Goal: Answer question/provide support: Share knowledge or assist other users

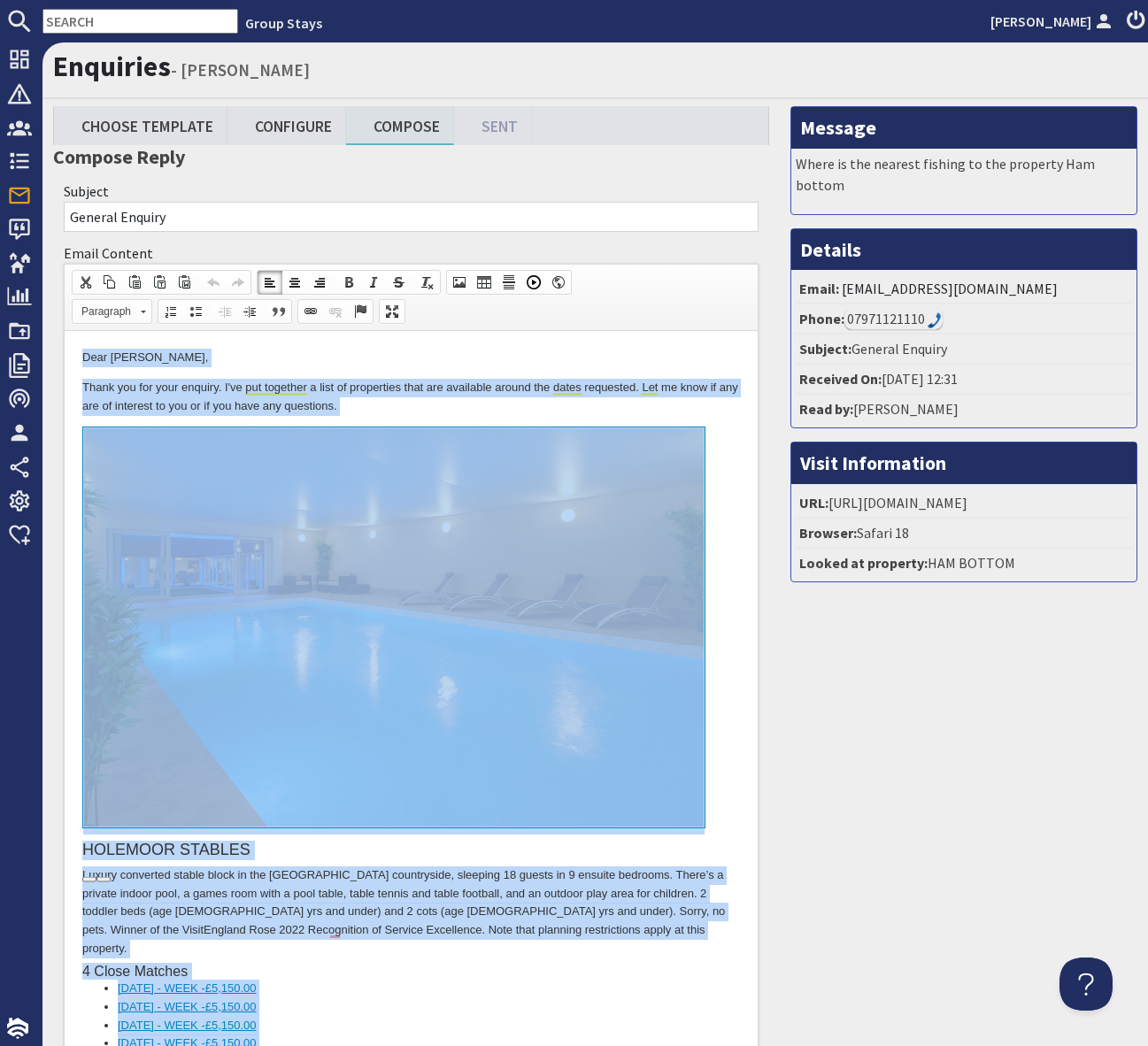
scroll to position [1066, 0]
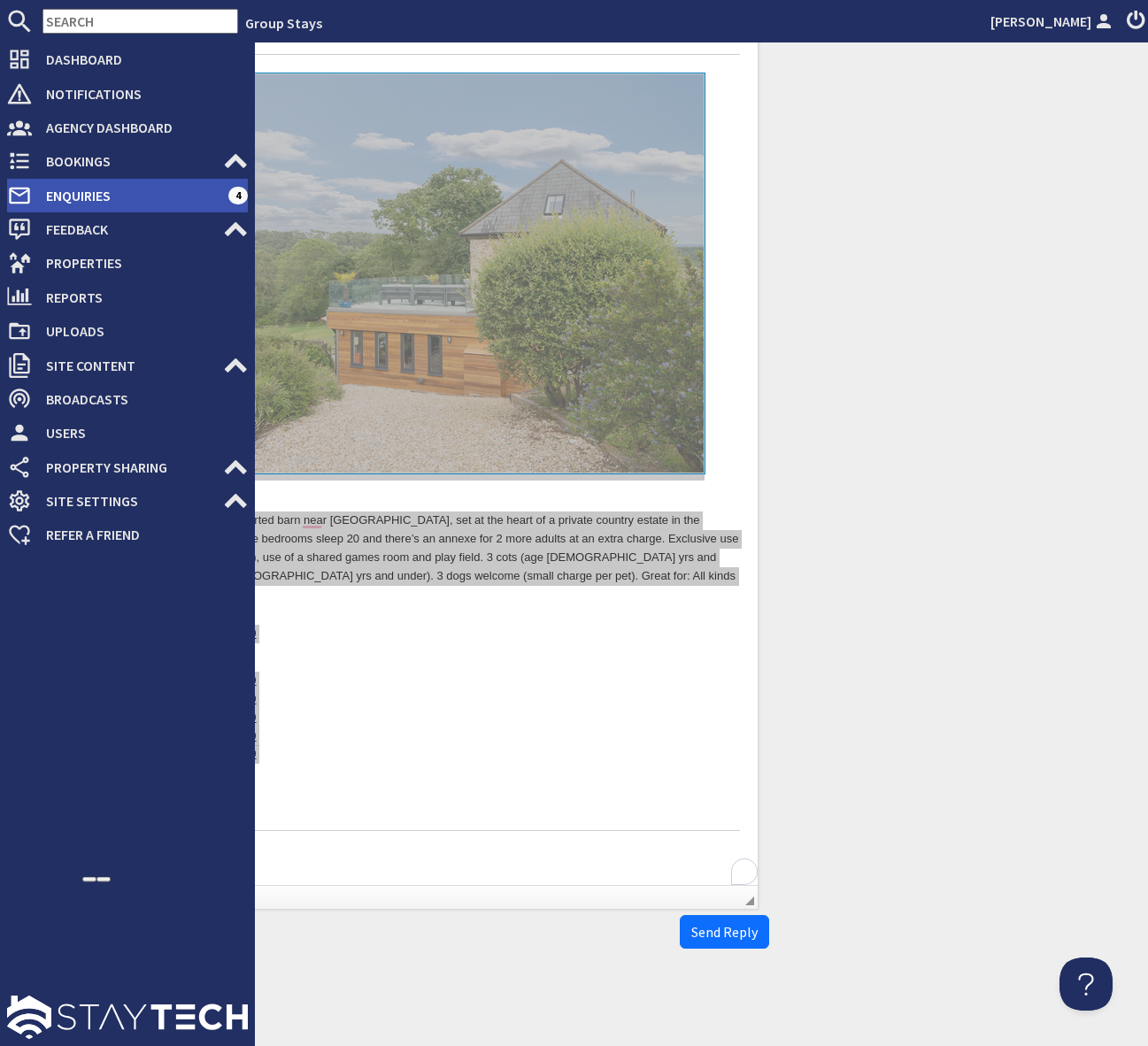
click at [186, 193] on span "Enquiries" at bounding box center [129, 195] width 197 height 28
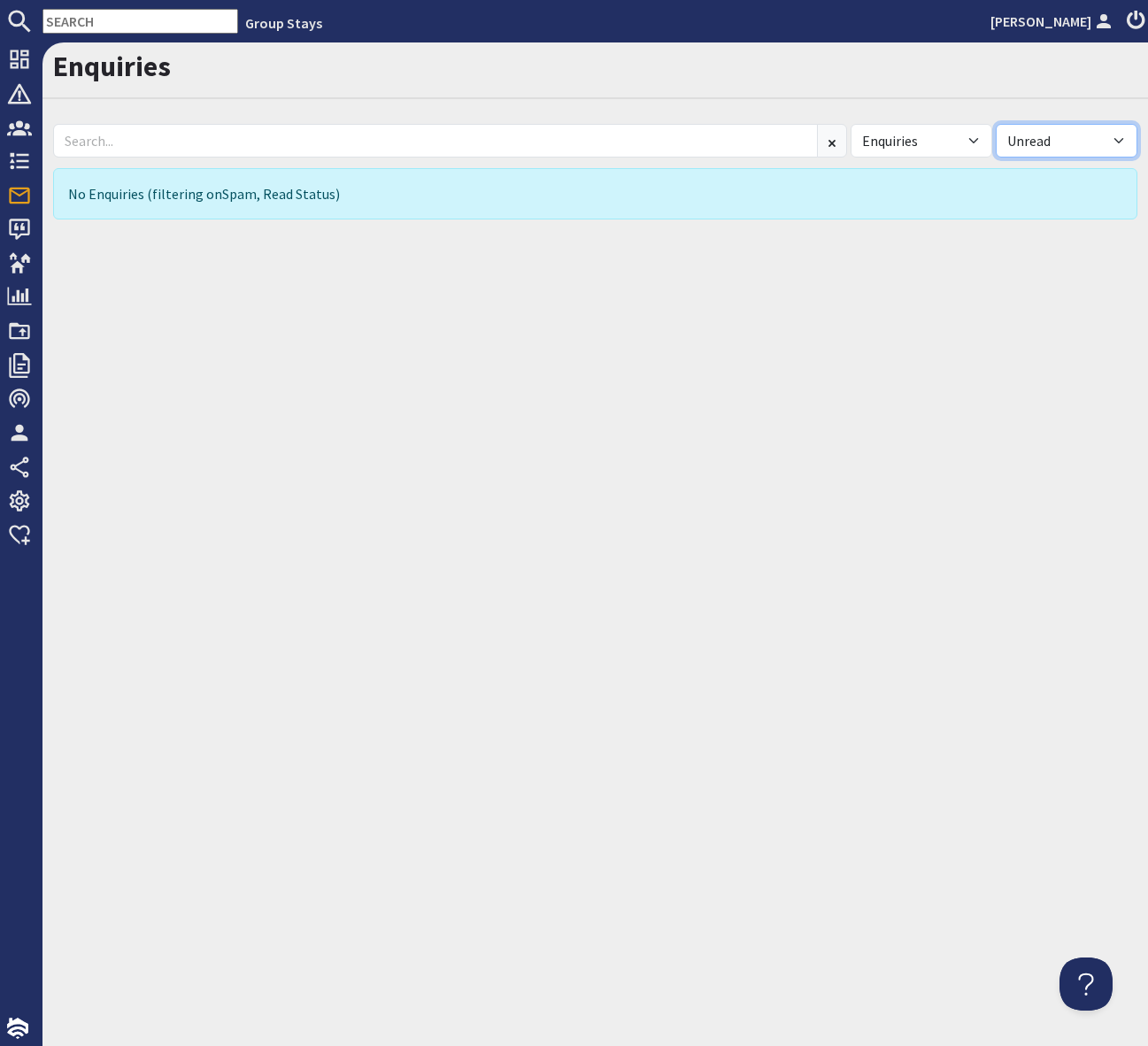
click at [1120, 141] on select "All Read Unread" at bounding box center [1065, 140] width 141 height 33
select select
click at [995, 124] on select "All Read Unread" at bounding box center [1065, 140] width 141 height 33
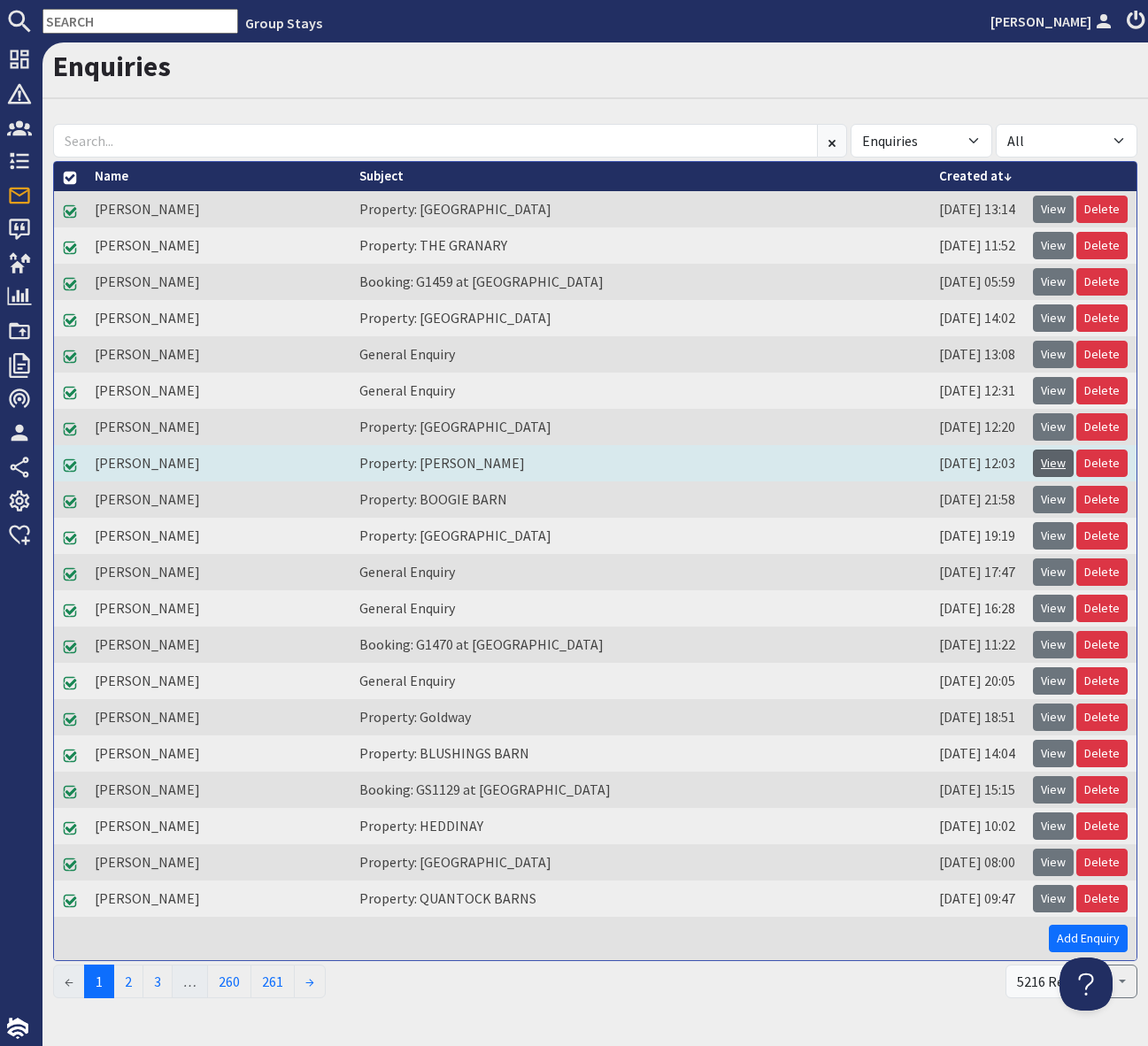
click at [1055, 460] on link "View" at bounding box center [1053, 463] width 40 height 28
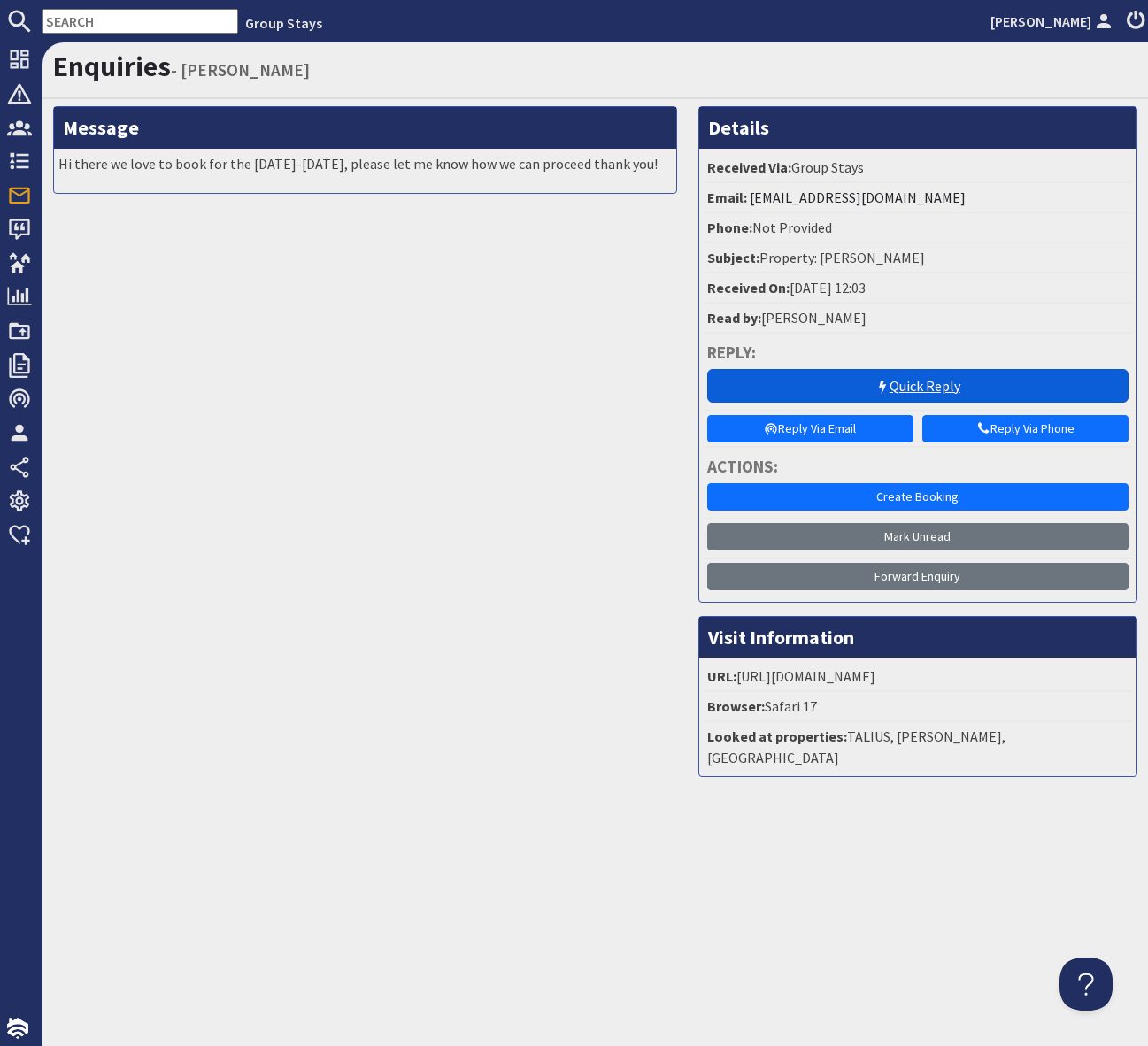
click at [887, 383] on icon at bounding box center [883, 387] width 14 height 14
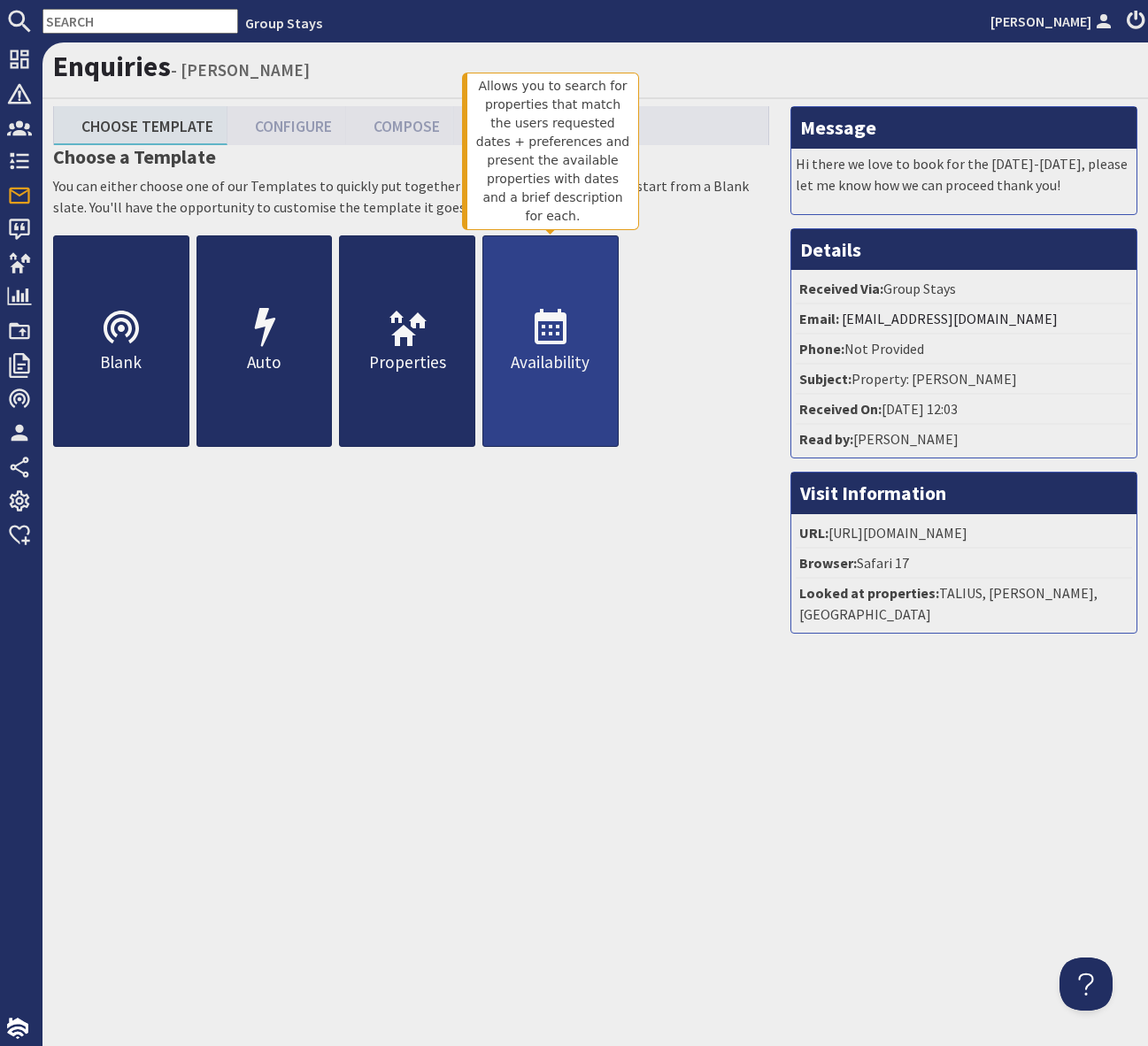
click at [555, 341] on icon at bounding box center [550, 328] width 42 height 42
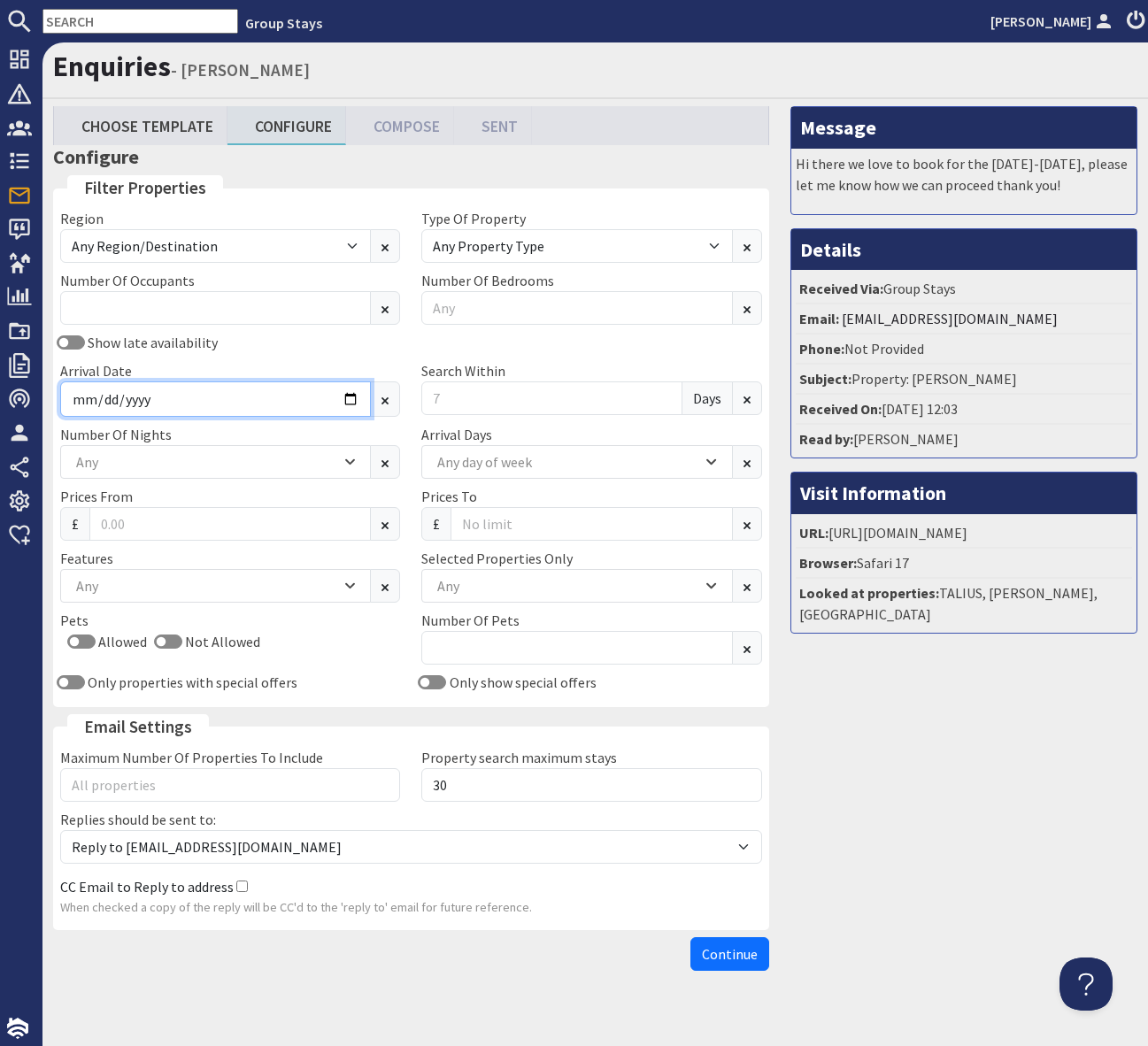
click at [344, 394] on input "Arrival Date" at bounding box center [216, 398] width 311 height 35
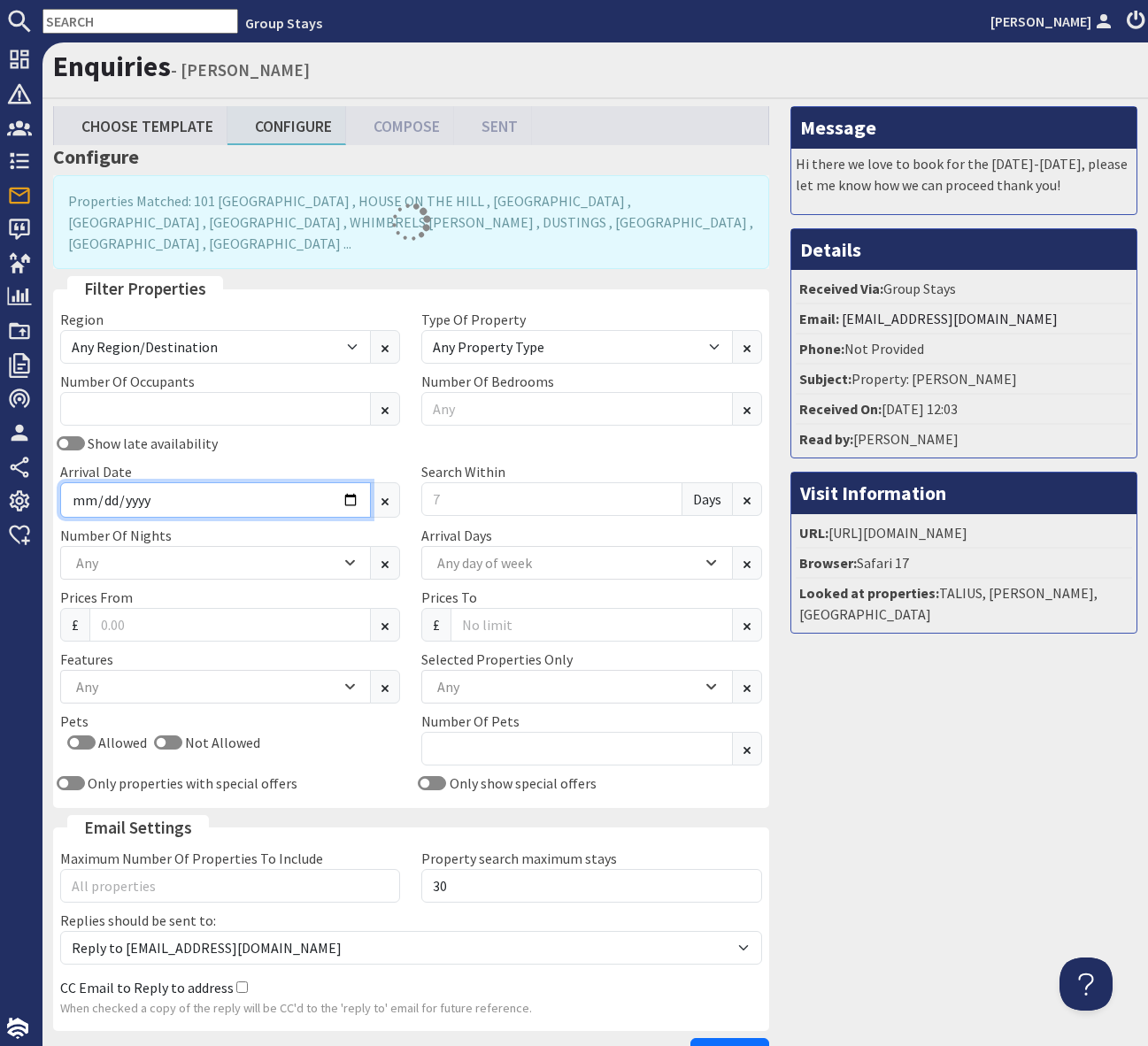
type input "[DATE]"
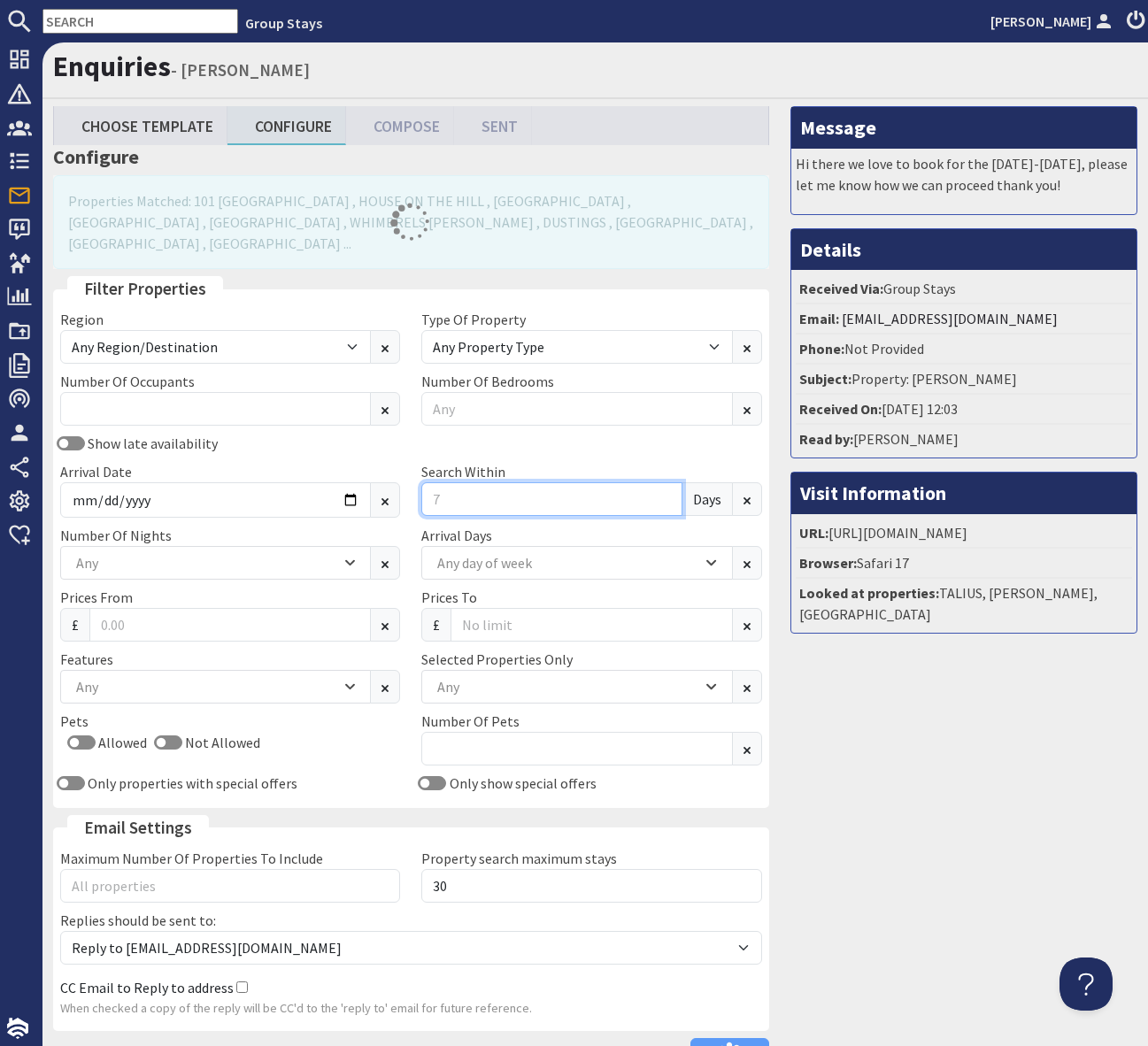
click at [451, 482] on input "Search Within" at bounding box center [551, 498] width 260 height 33
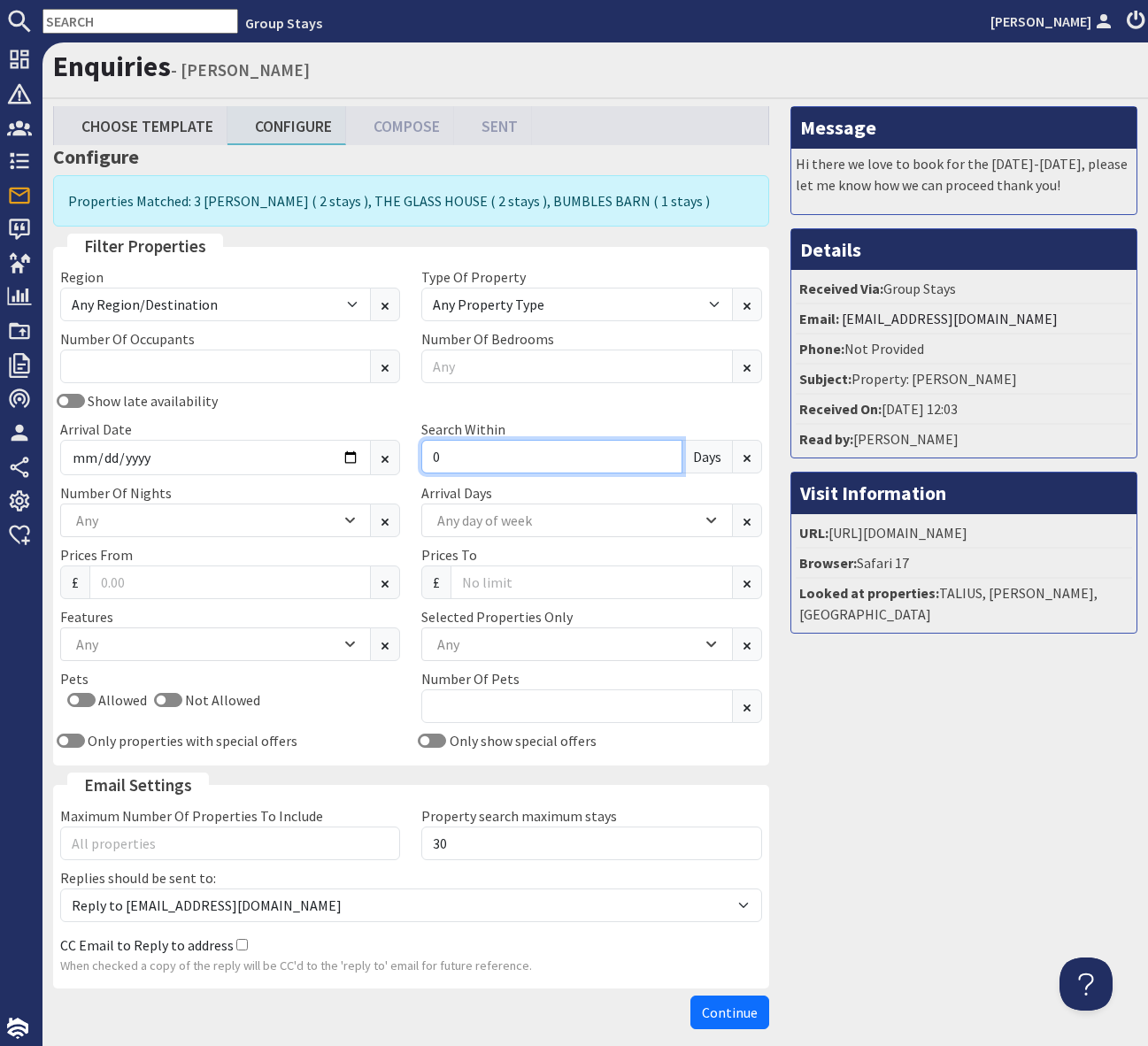
type input "0"
click at [366, 447] on input "[DATE]" at bounding box center [216, 457] width 311 height 35
click at [355, 455] on input "[DATE]" at bounding box center [216, 457] width 311 height 35
type input "[DATE]"
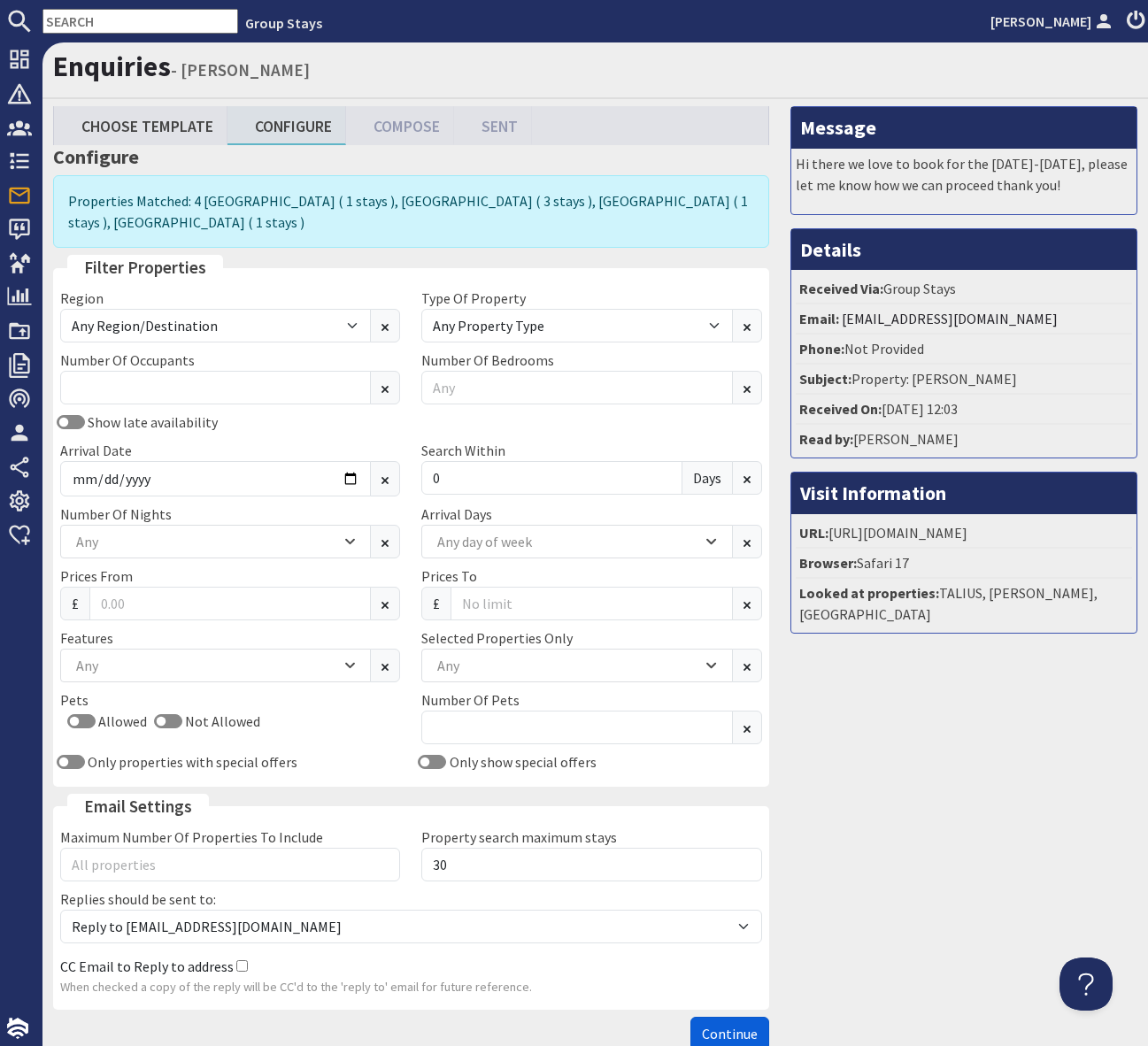
click at [724, 1031] on span "Continue" at bounding box center [730, 1033] width 56 height 18
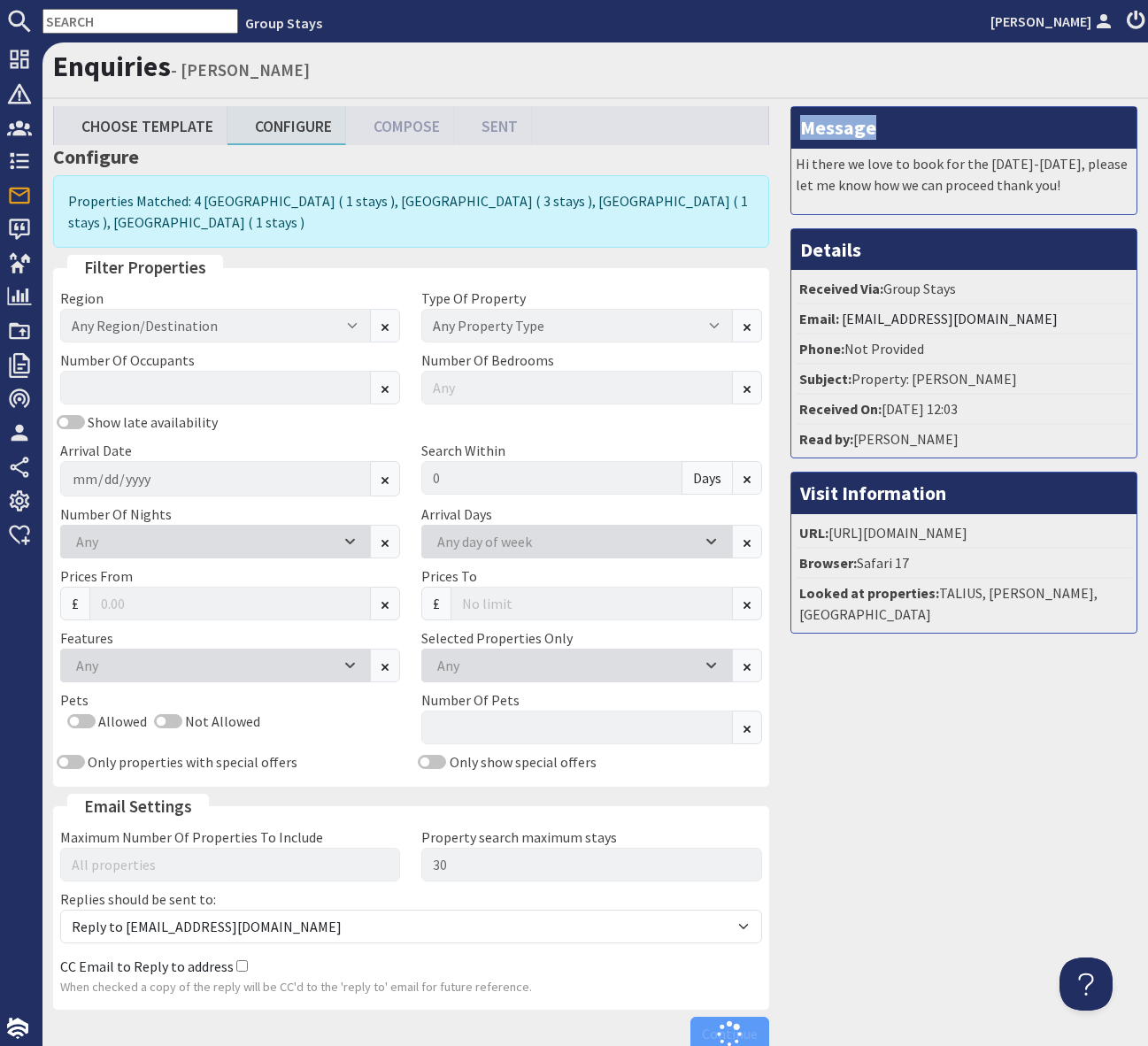
click at [724, 1031] on div "Continue" at bounding box center [411, 1033] width 716 height 33
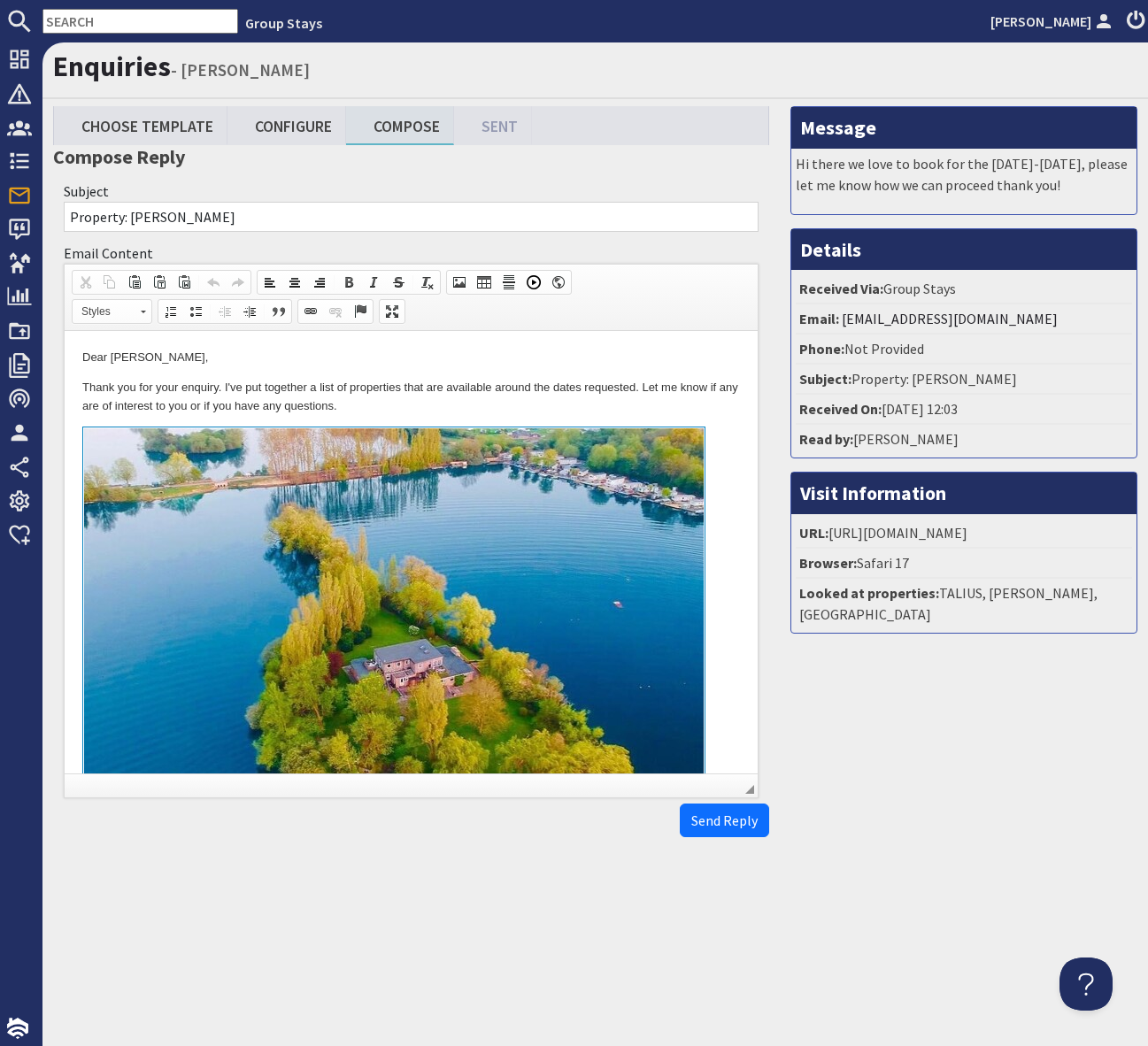
click at [431, 407] on p "Thank you for your enquiry. I've put together a list of properties that are ava…" at bounding box center [411, 396] width 657 height 37
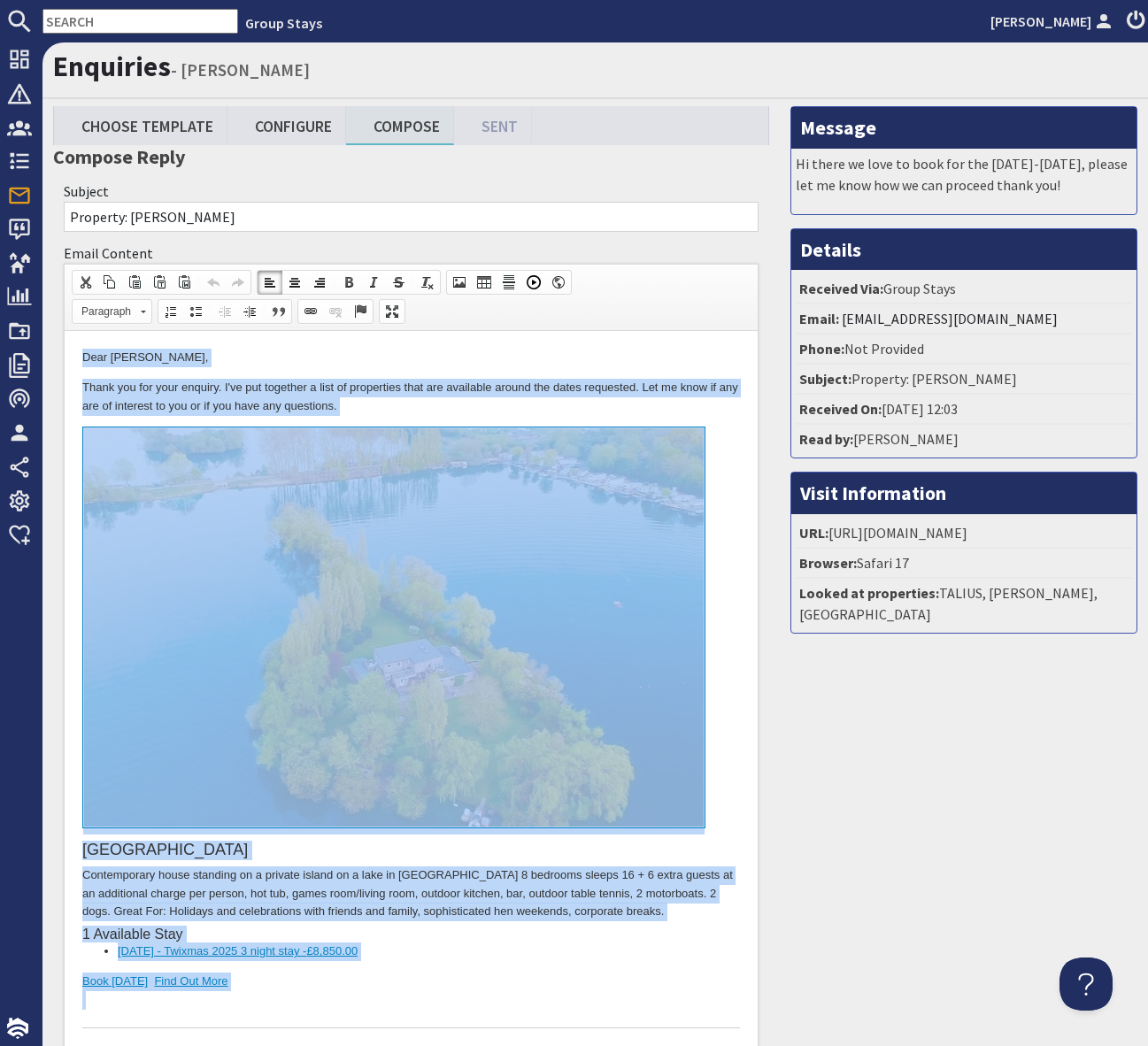
copy body "Lore Ipsum Dolors, Ametc adi eli sedd eiusmod. T'in utl etdolore m aliq en admi…"
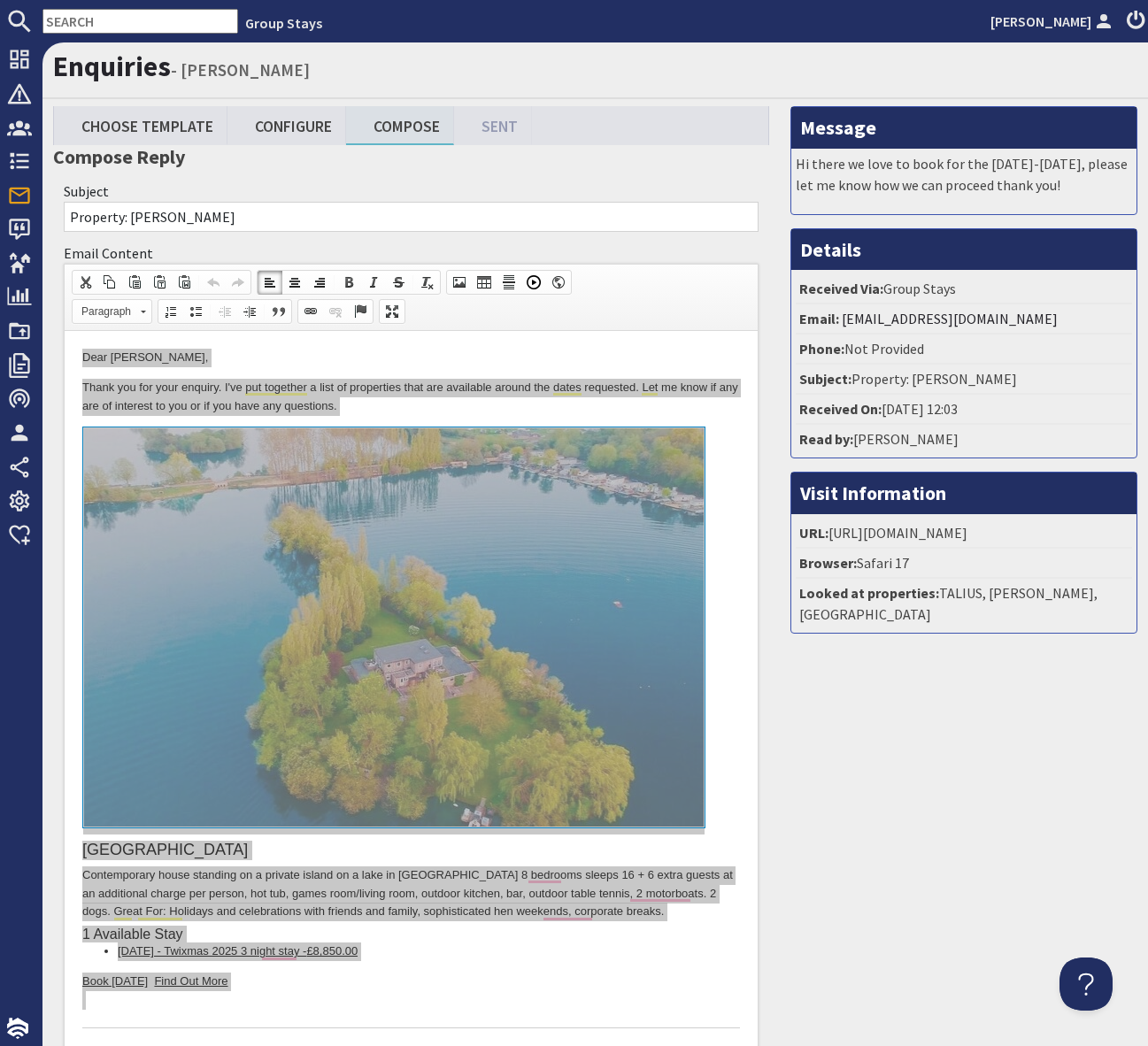
click at [84, 20] on input "text" at bounding box center [140, 22] width 196 height 25
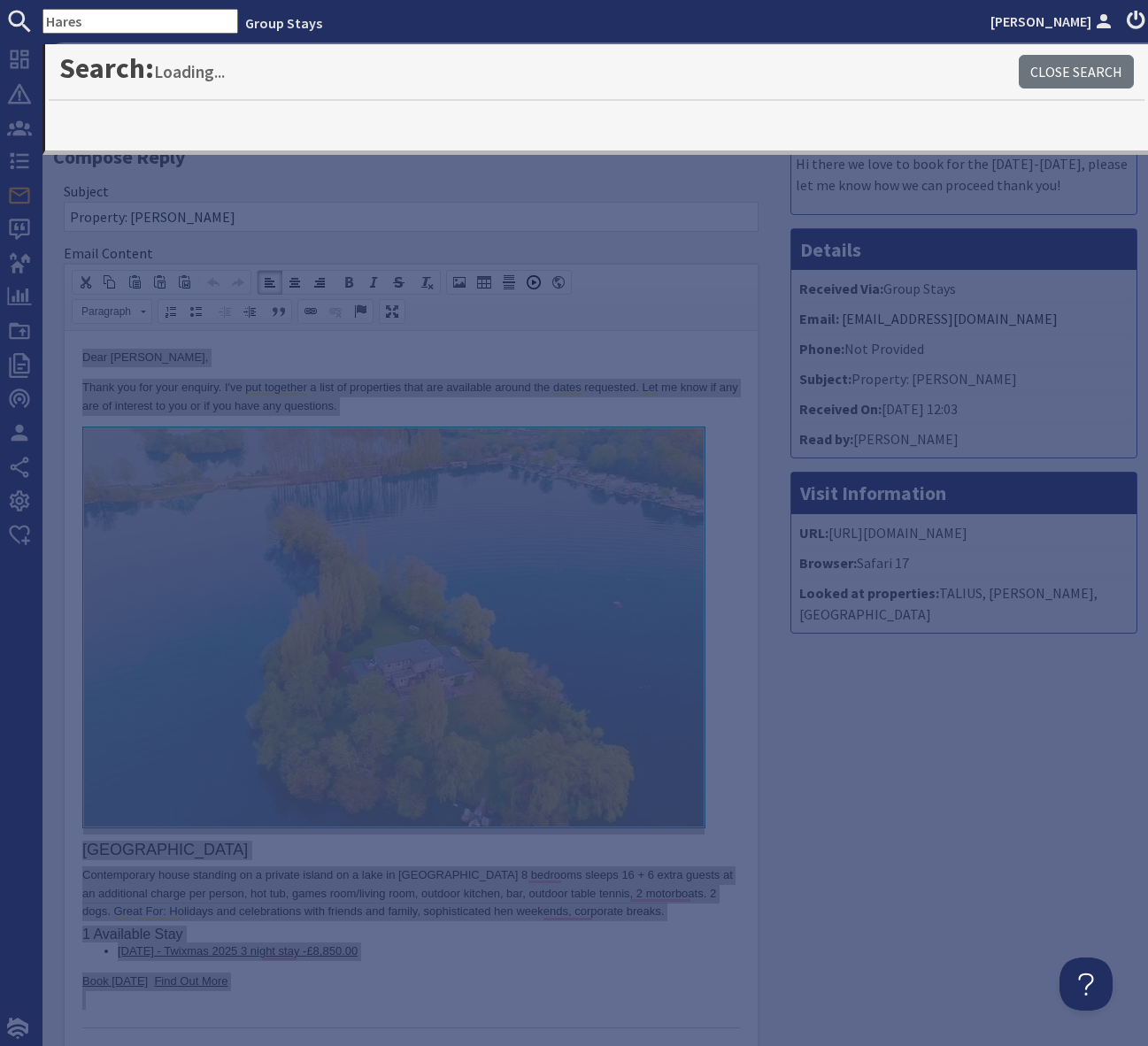
type input "Hares"
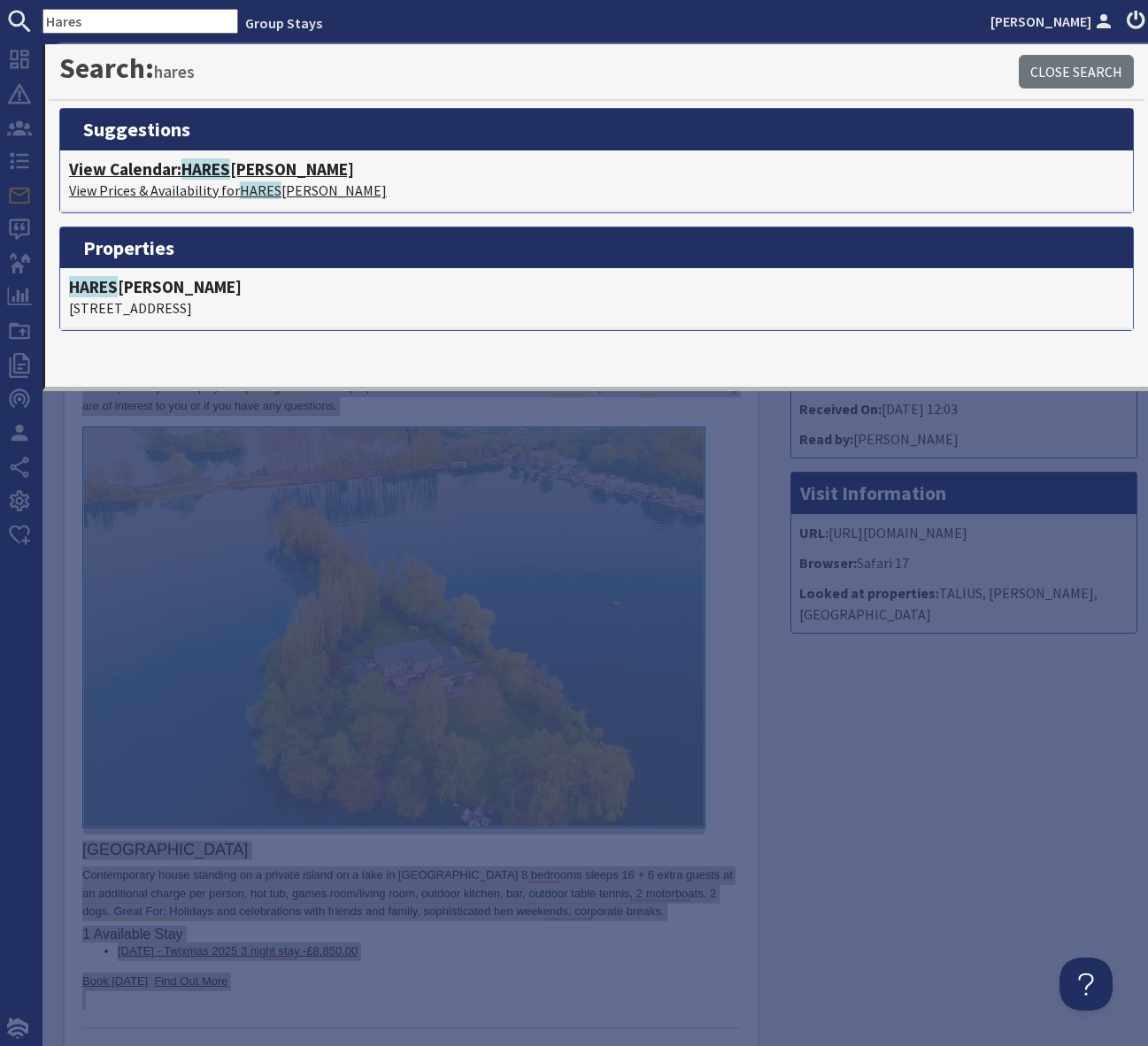
scroll to position [3, 0]
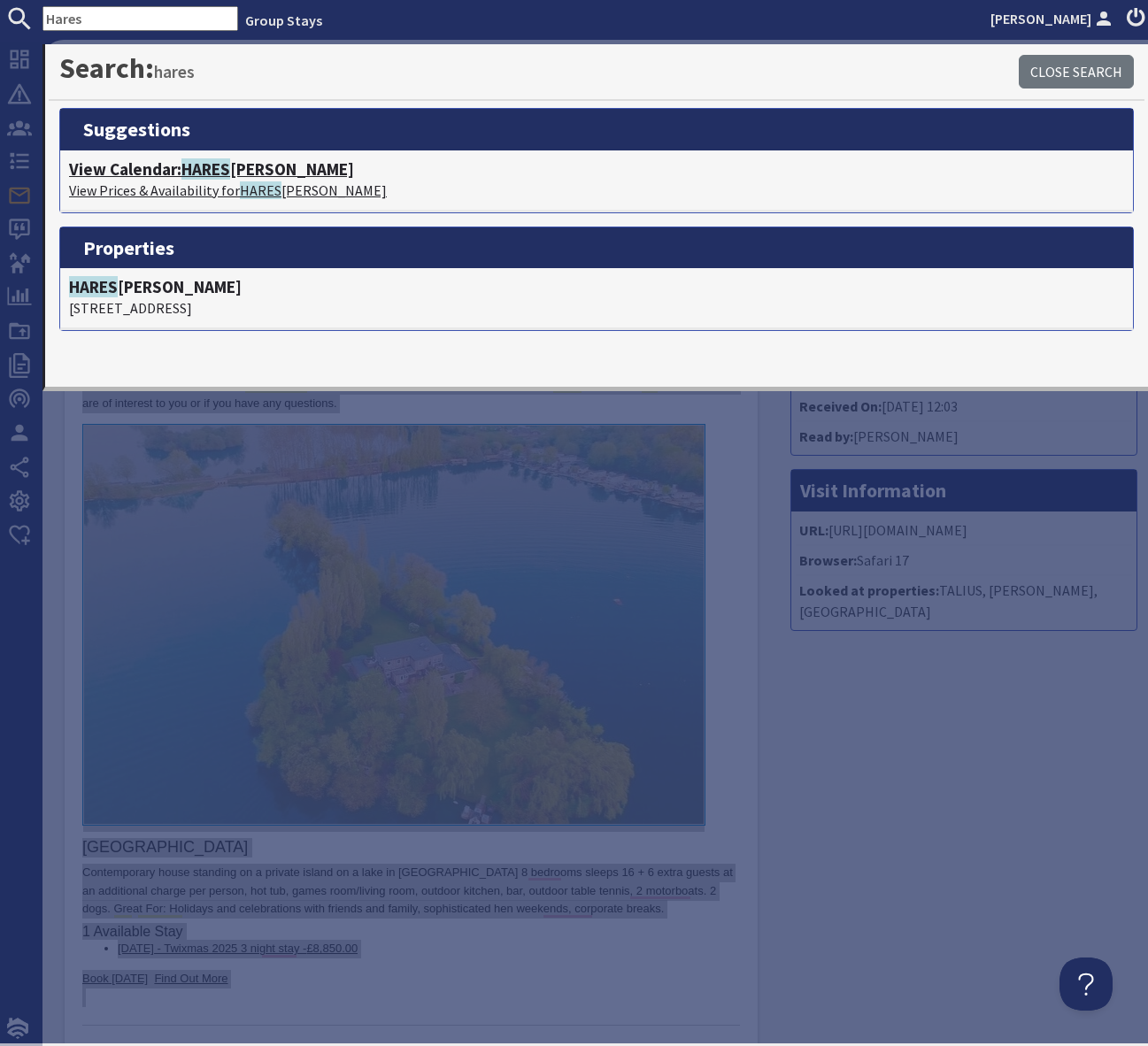
click at [218, 171] on span "HARES" at bounding box center [206, 169] width 49 height 22
type textarea "<p>Dear [PERSON_NAME],</p> <p>Thank you for your enquiry. I&#39;ve put together…"
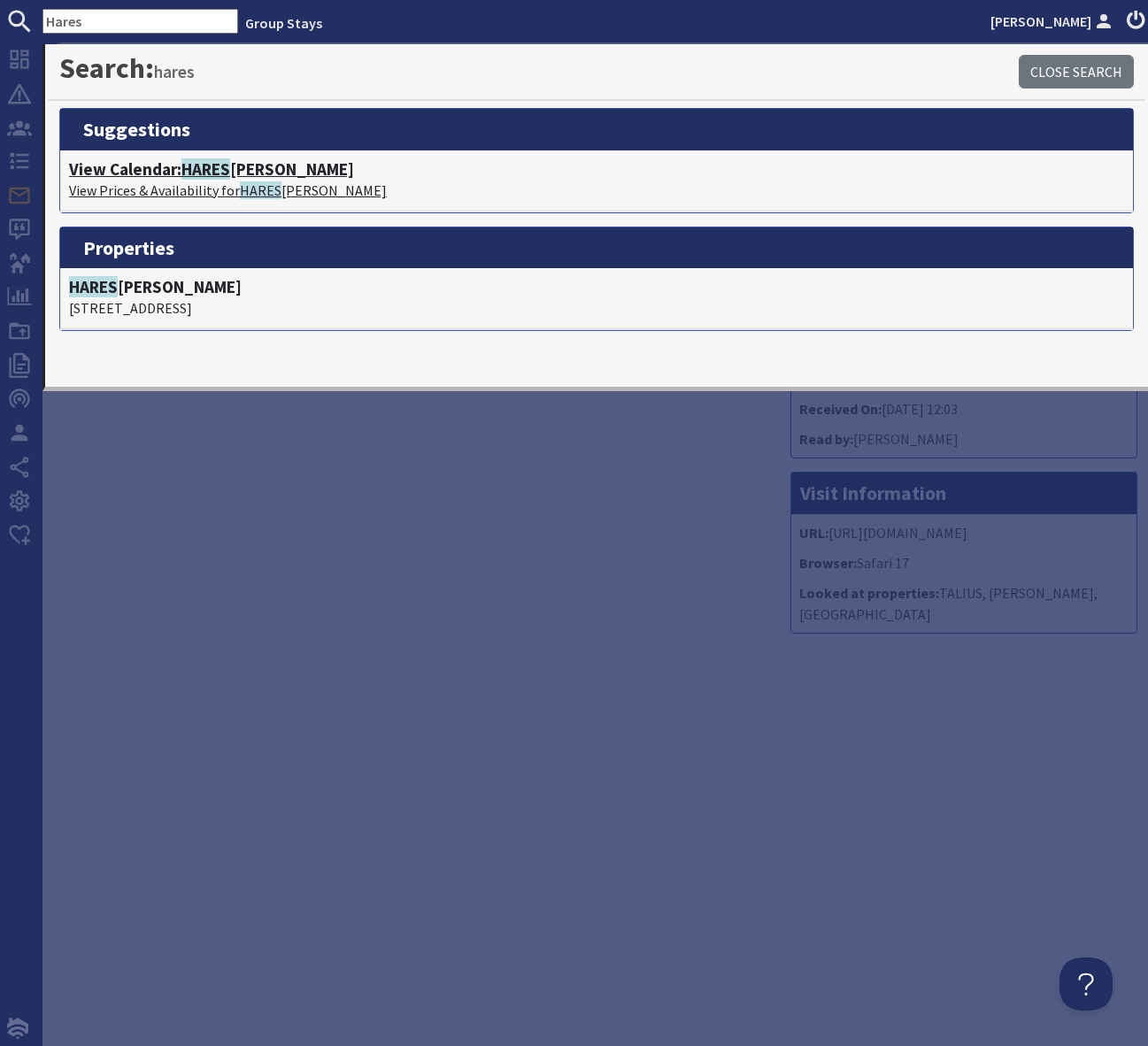
scroll to position [0, 0]
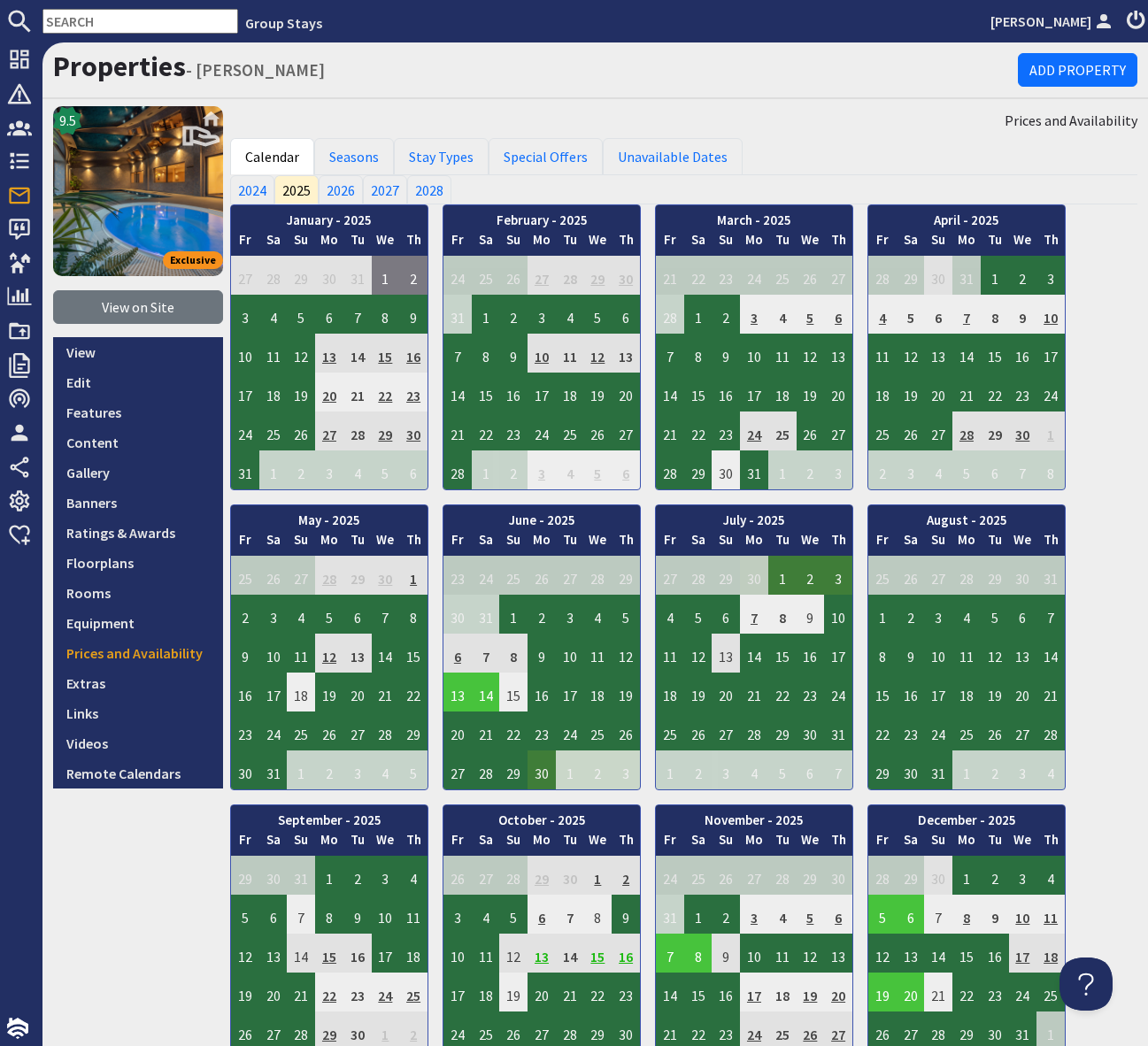
click at [82, 9] on input "text" at bounding box center [140, 22] width 196 height 25
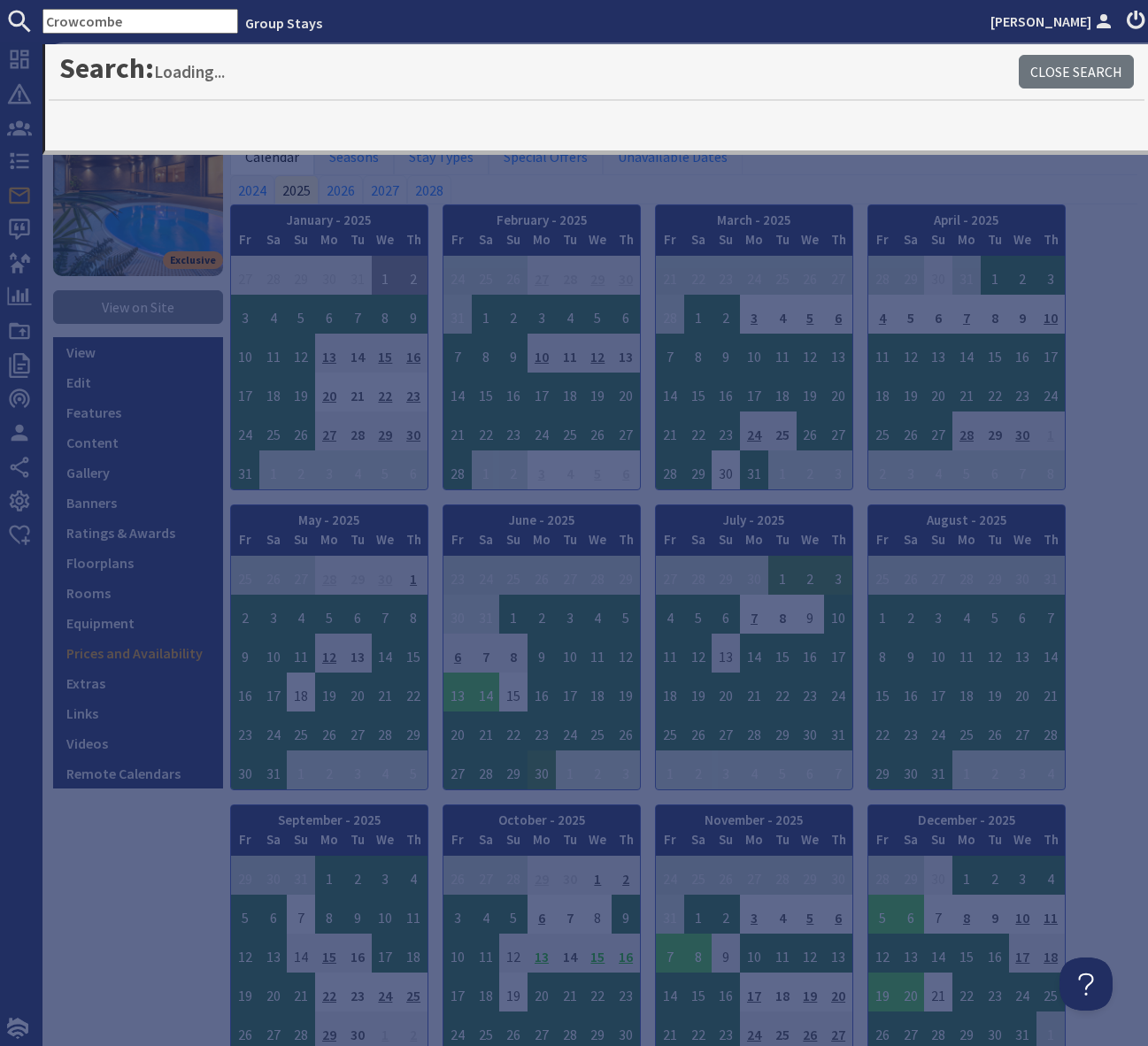
type input "Crowcombe"
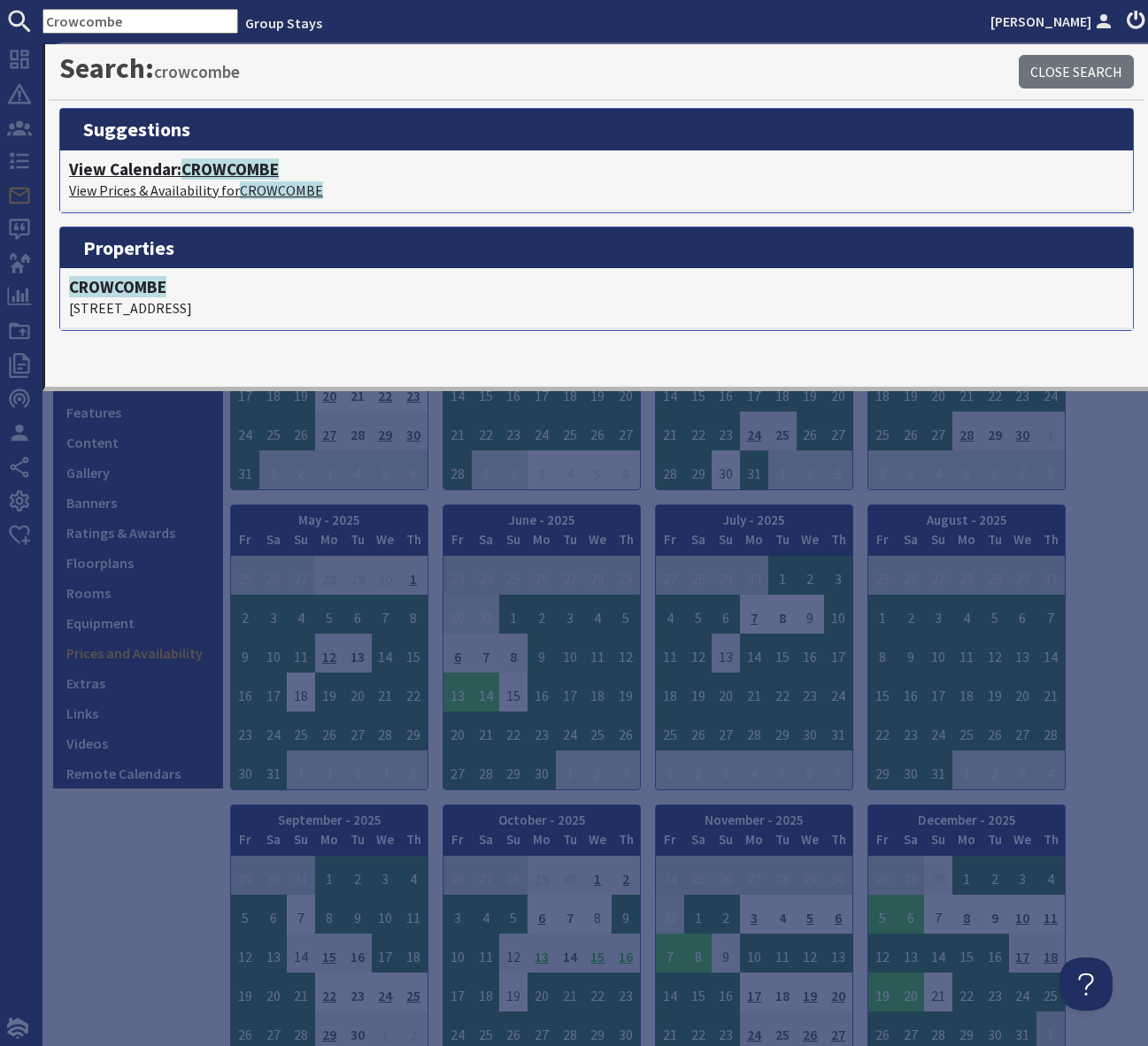
click at [226, 176] on span "CROWCOMBE" at bounding box center [230, 169] width 97 height 22
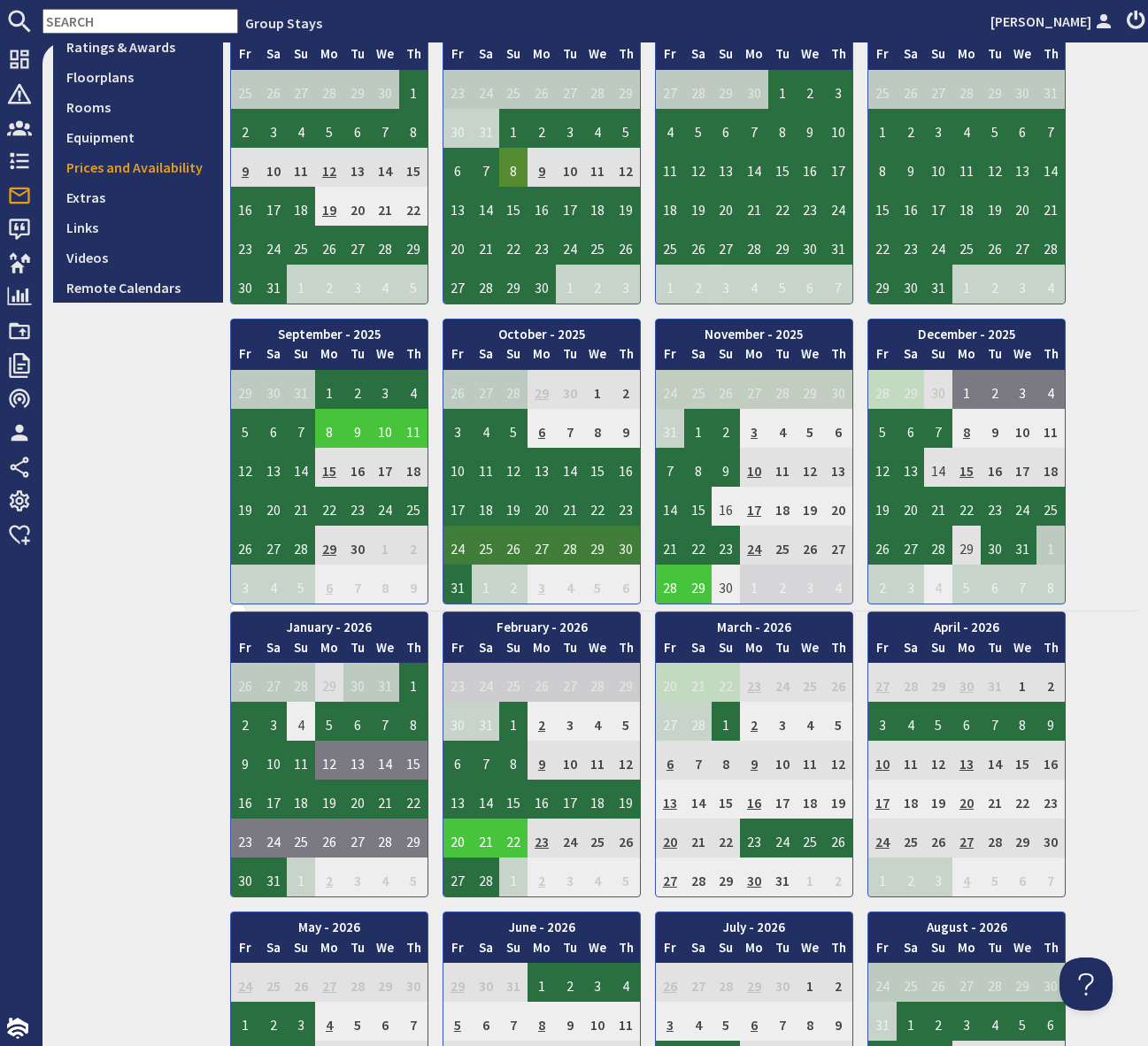
scroll to position [509, 0]
